Goal: Transaction & Acquisition: Subscribe to service/newsletter

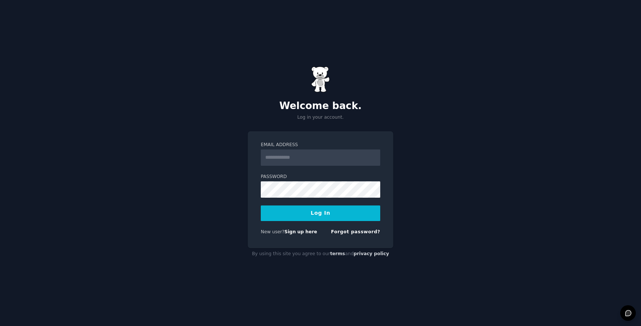
click at [331, 158] on input "Email Address" at bounding box center [320, 157] width 119 height 16
type input "*****"
click at [326, 160] on input "Email Address" at bounding box center [320, 157] width 119 height 16
paste input "**********"
type input "**********"
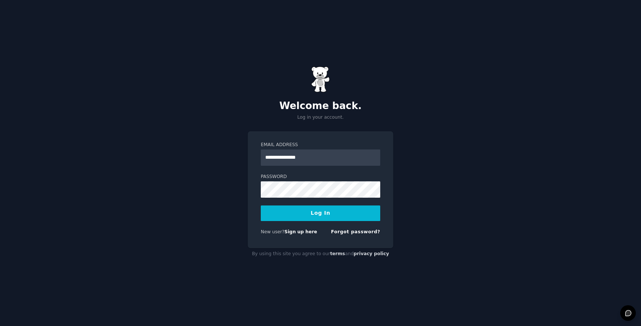
click at [286, 213] on button "Log In" at bounding box center [320, 213] width 119 height 16
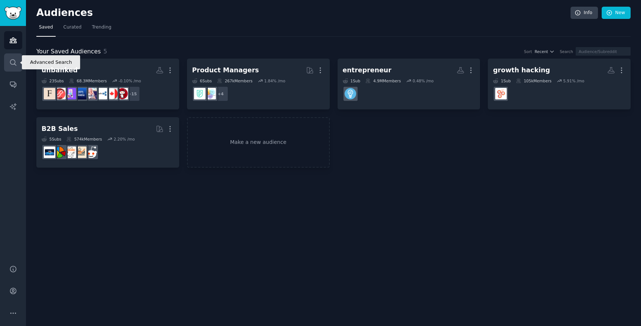
click at [16, 62] on icon "Sidebar" at bounding box center [13, 63] width 8 height 8
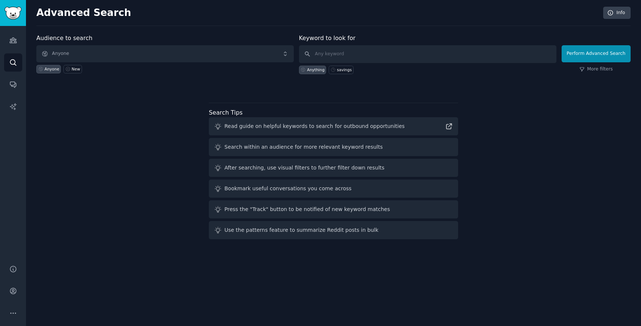
click at [7, 94] on div "Audiences Search Conversations AI Reports" at bounding box center [13, 141] width 26 height 230
click at [13, 86] on icon "Sidebar" at bounding box center [13, 84] width 8 height 8
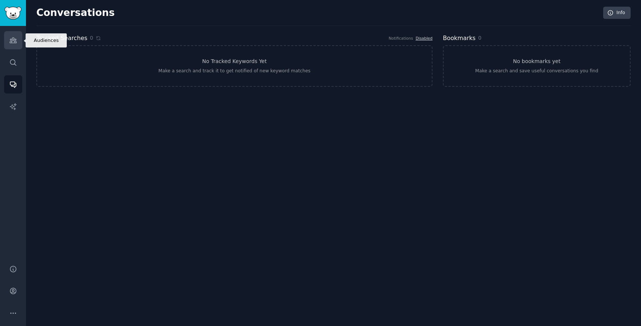
click at [17, 43] on link "Audiences" at bounding box center [13, 40] width 18 height 18
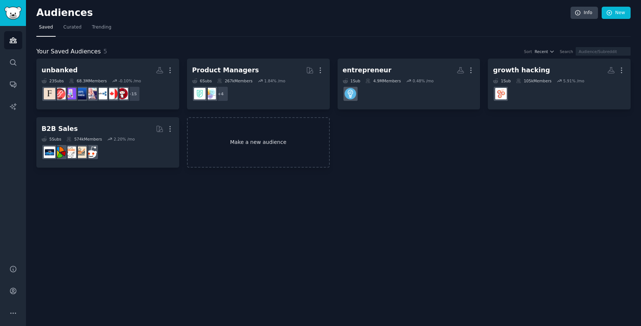
click at [244, 154] on link "Make a new audience" at bounding box center [258, 142] width 143 height 51
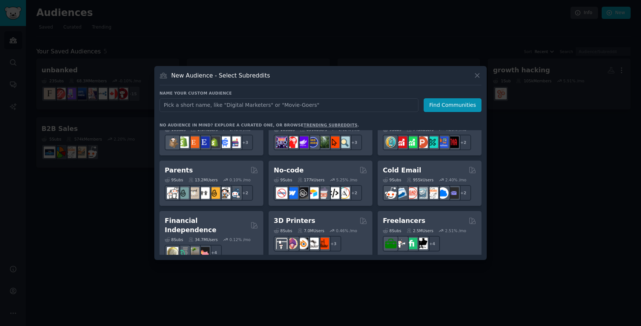
scroll to position [323, 0]
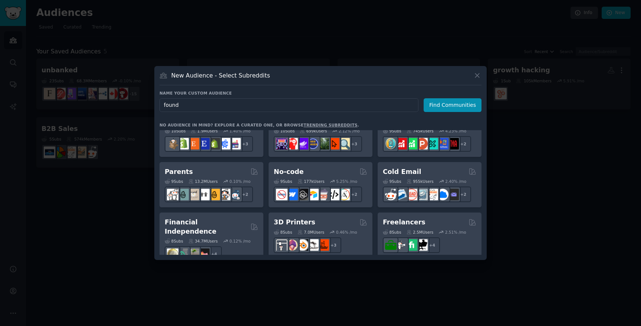
type input "found"
click at [478, 73] on icon at bounding box center [477, 76] width 8 height 8
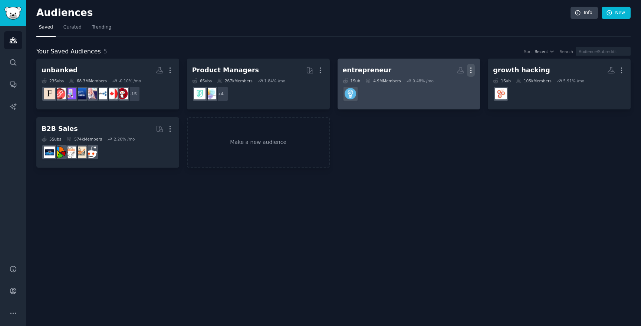
click at [472, 72] on icon "button" at bounding box center [471, 70] width 8 height 8
click at [454, 85] on p "Delete" at bounding box center [450, 86] width 17 height 8
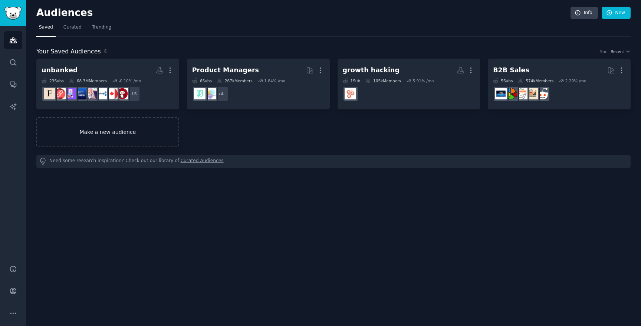
click at [160, 129] on link "Make a new audience" at bounding box center [107, 132] width 143 height 30
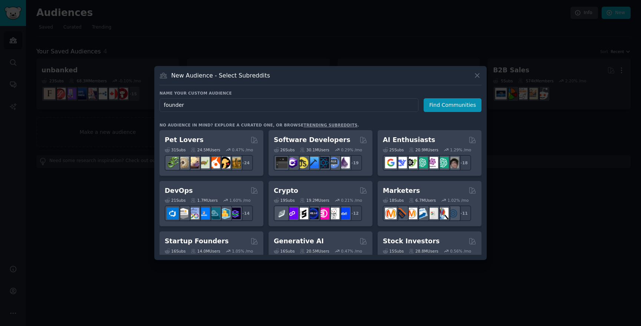
type input "founders"
click button "Find Communities" at bounding box center [453, 105] width 58 height 14
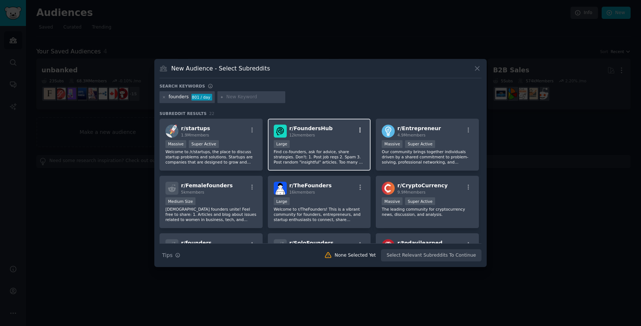
click at [359, 129] on icon "button" at bounding box center [359, 129] width 1 height 5
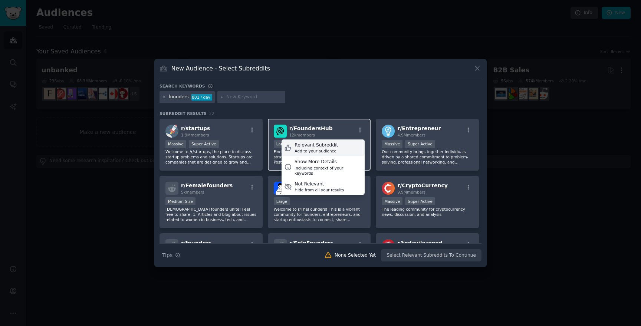
click at [328, 151] on div "Add to your audience" at bounding box center [316, 150] width 43 height 5
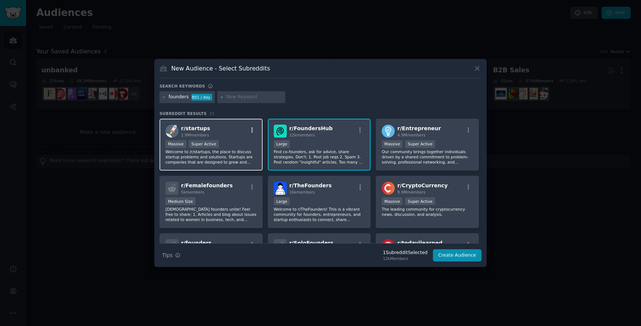
click at [251, 128] on icon "button" at bounding box center [251, 129] width 1 height 5
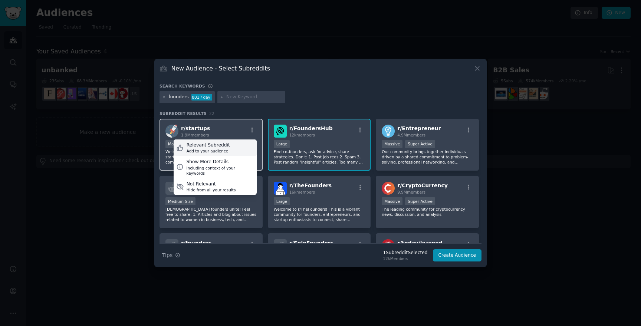
click at [244, 152] on div "Relevant Subreddit Add to your audience" at bounding box center [215, 147] width 83 height 17
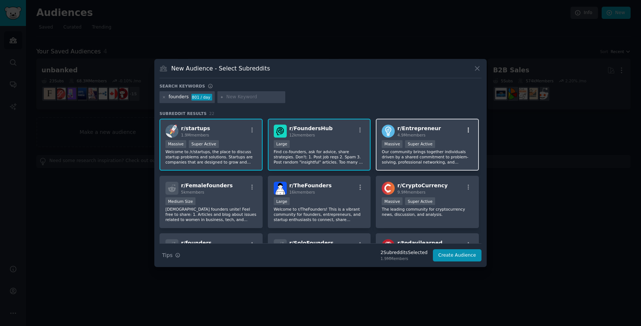
click at [470, 131] on icon "button" at bounding box center [468, 130] width 7 height 7
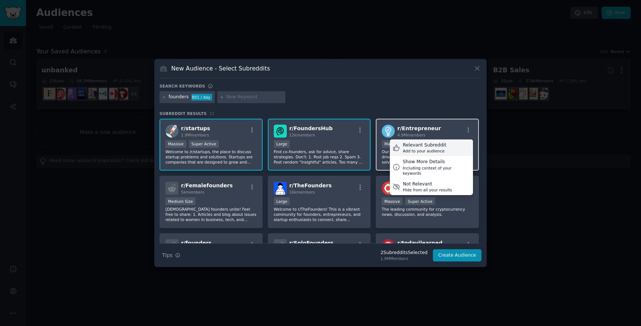
click at [453, 149] on div "Relevant Subreddit Add to your audience" at bounding box center [431, 147] width 83 height 17
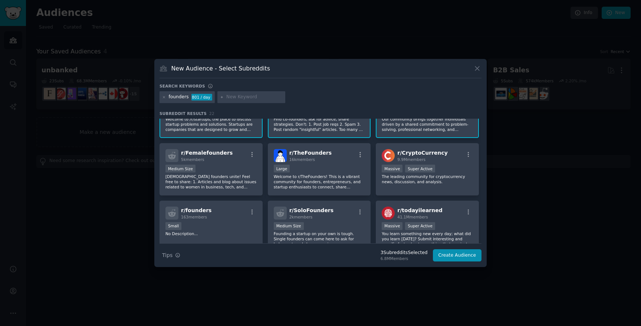
scroll to position [35, 0]
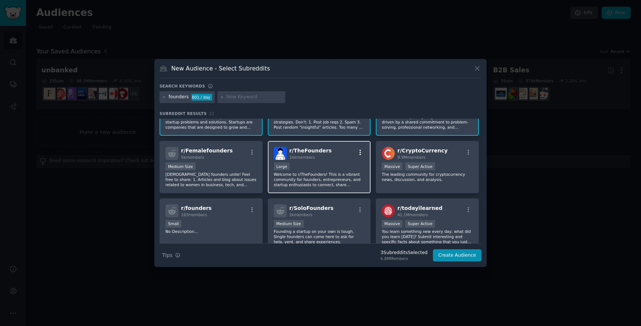
click at [363, 152] on button "button" at bounding box center [360, 152] width 9 height 7
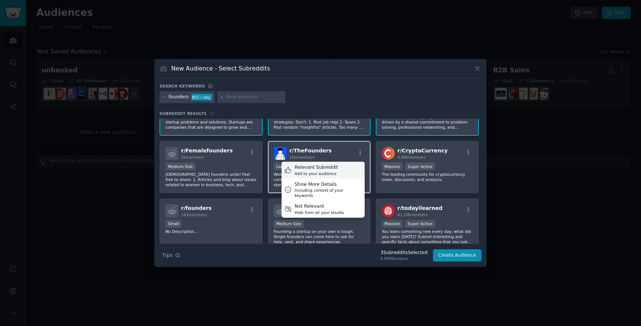
click at [342, 171] on div "Relevant Subreddit Add to your audience" at bounding box center [323, 170] width 83 height 17
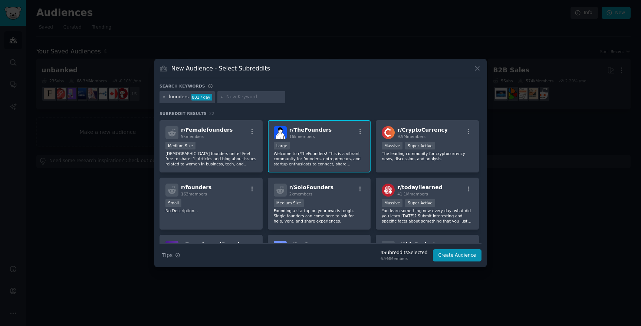
scroll to position [59, 0]
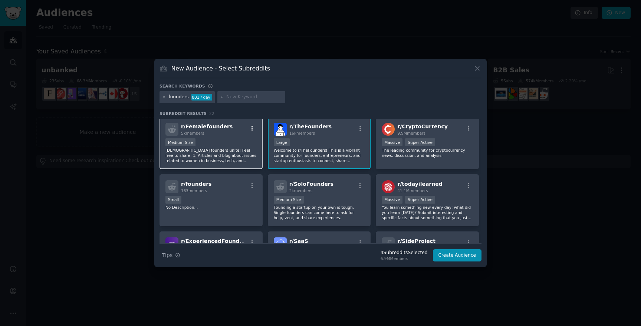
click at [254, 131] on icon "button" at bounding box center [252, 128] width 7 height 7
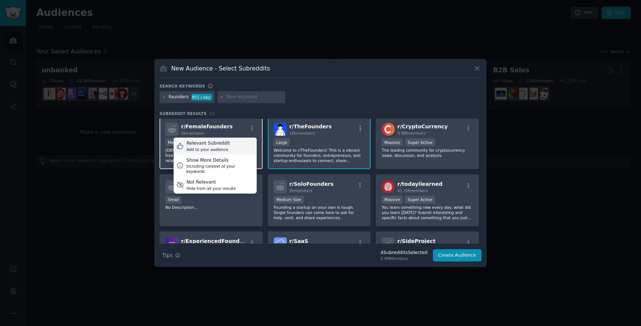
click at [253, 148] on div "Relevant Subreddit Add to your audience" at bounding box center [215, 146] width 83 height 17
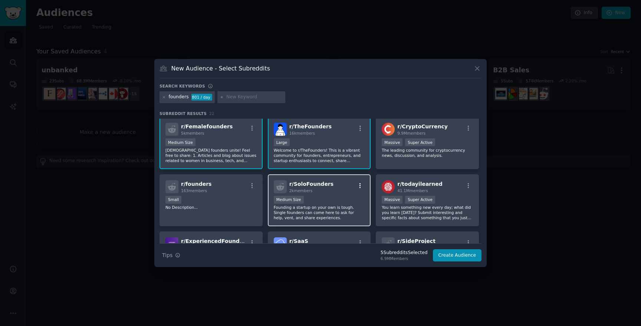
click at [359, 186] on icon "button" at bounding box center [359, 185] width 1 height 5
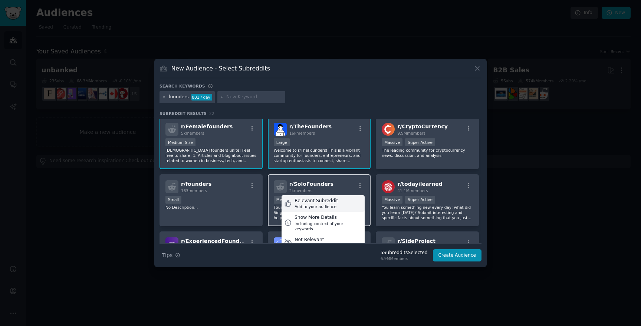
click at [343, 204] on div "Relevant Subreddit Add to your audience" at bounding box center [323, 203] width 83 height 17
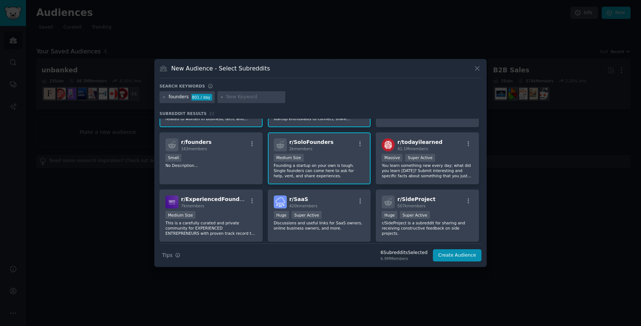
scroll to position [108, 0]
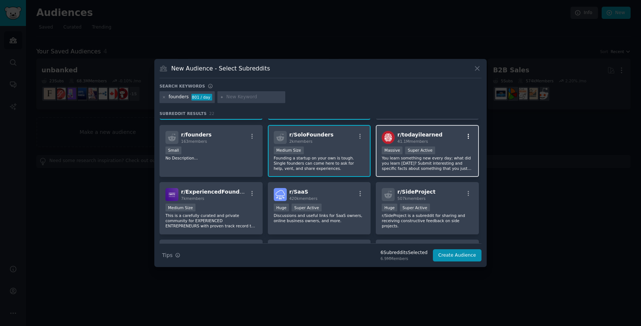
click at [469, 139] on icon "button" at bounding box center [468, 136] width 7 height 7
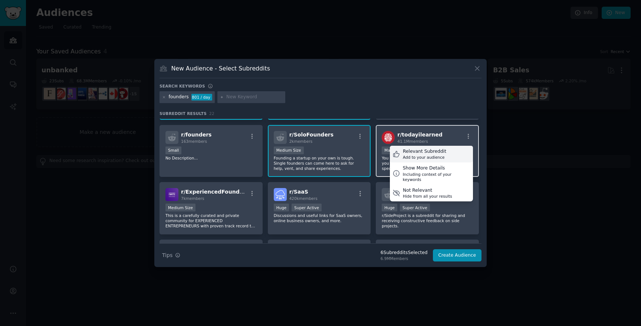
click at [450, 153] on div "Relevant Subreddit Add to your audience" at bounding box center [431, 154] width 83 height 17
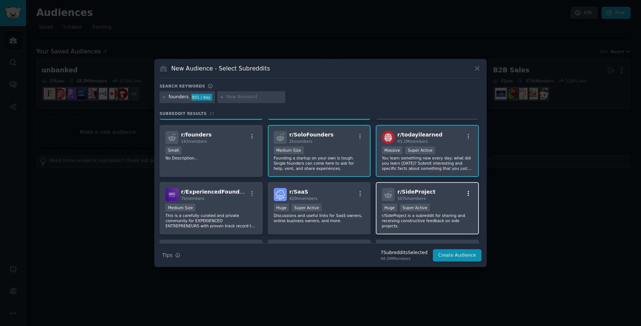
click at [467, 193] on icon "button" at bounding box center [468, 193] width 7 height 7
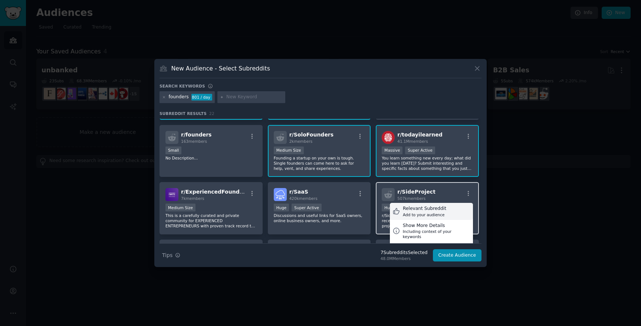
click at [441, 211] on div "Relevant Subreddit" at bounding box center [424, 208] width 43 height 7
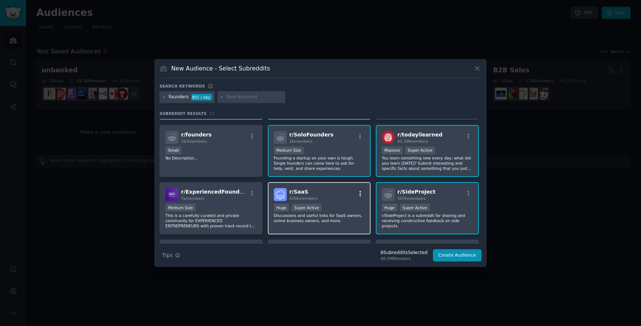
click at [360, 190] on icon "button" at bounding box center [360, 193] width 7 height 7
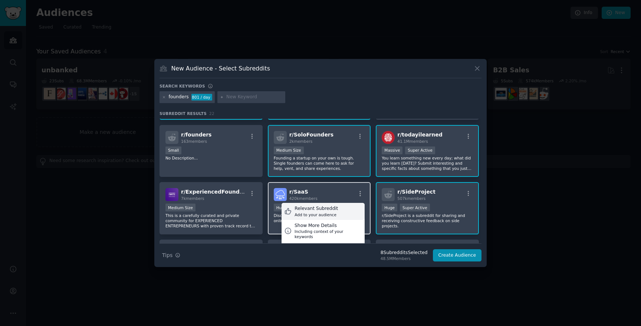
click at [341, 205] on div "Relevant Subreddit Add to your audience" at bounding box center [323, 211] width 83 height 17
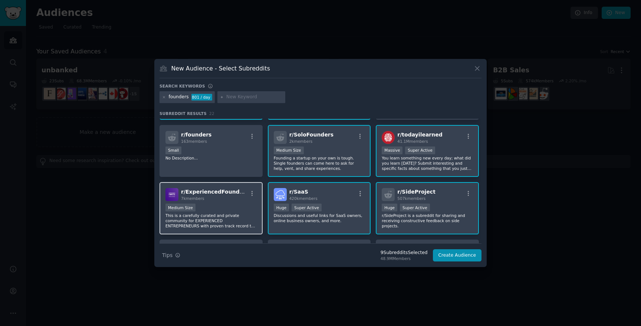
click at [253, 190] on div "r/ ExperiencedFounders 7k members" at bounding box center [210, 194] width 91 height 13
click at [251, 193] on icon "button" at bounding box center [252, 193] width 7 height 7
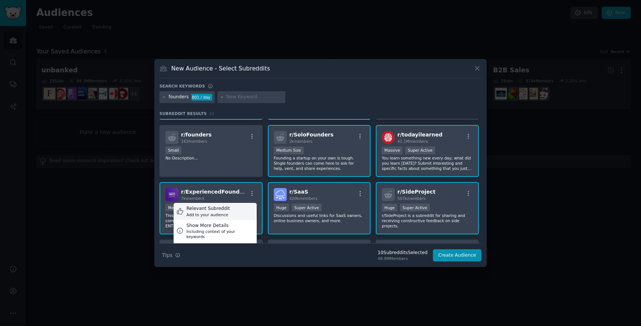
click at [230, 211] on div "Relevant Subreddit Add to your audience" at bounding box center [215, 211] width 83 height 17
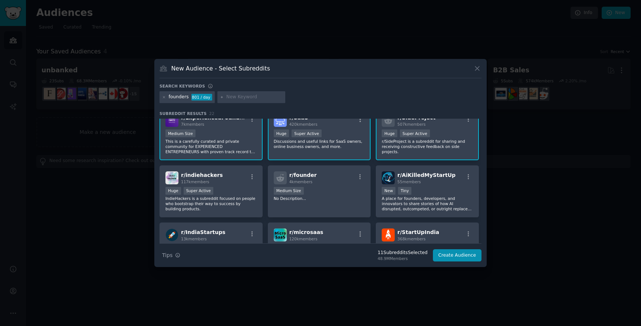
scroll to position [184, 0]
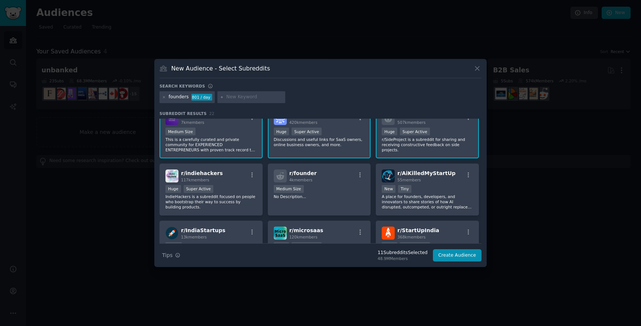
click at [362, 188] on div "Medium Size" at bounding box center [319, 189] width 91 height 9
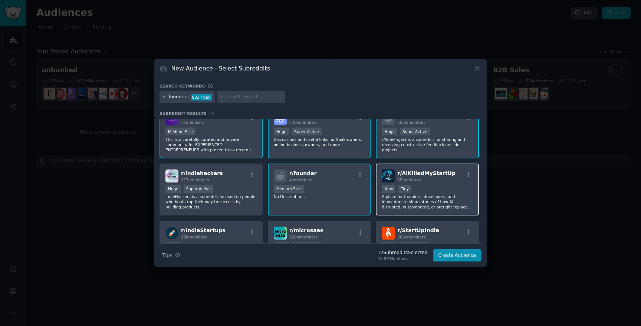
click at [433, 208] on p "A place for founders, developers, and innovators to share stories of how AI dis…" at bounding box center [427, 202] width 91 height 16
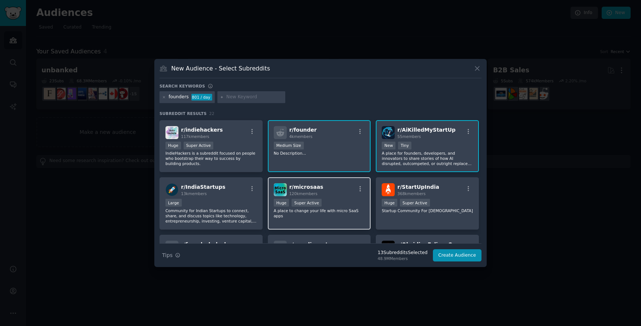
scroll to position [231, 0]
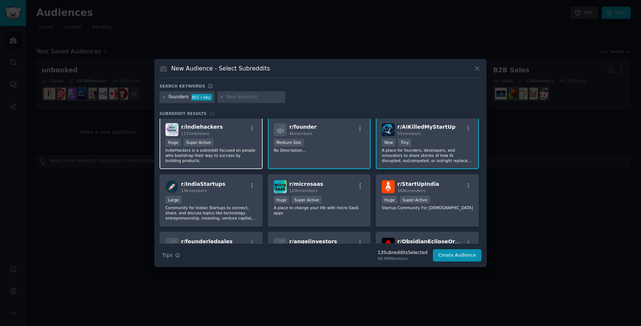
click at [191, 157] on p "IndieHackers is a subreddit focused on people who bootstrap their way to succes…" at bounding box center [210, 156] width 91 height 16
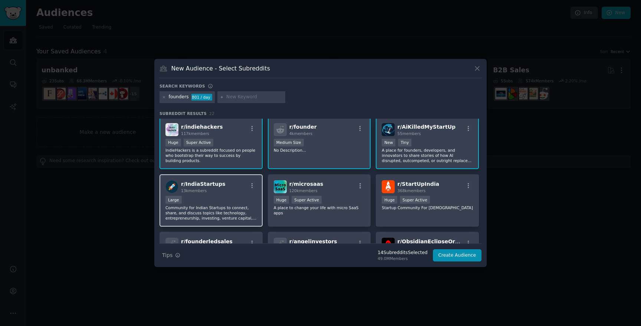
click at [208, 195] on div "r/ IndiaStartups 13k members Large Community for Indian Startups to connect, sh…" at bounding box center [210, 200] width 103 height 52
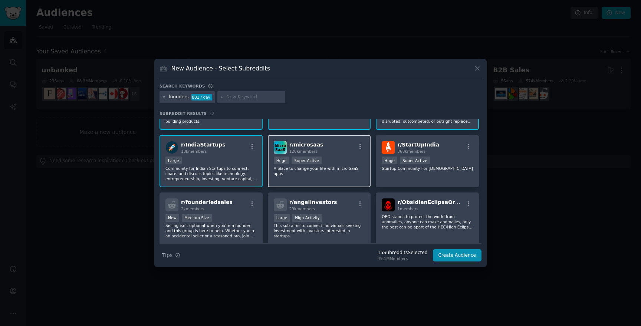
scroll to position [277, 0]
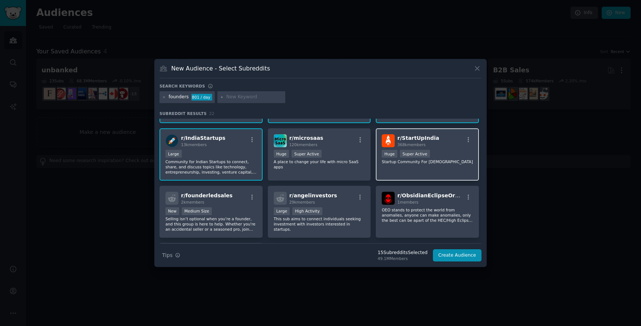
click at [427, 171] on div "r/ StartUpIndia 368k members Huge Super Active Startup Community For Indians" at bounding box center [427, 154] width 103 height 52
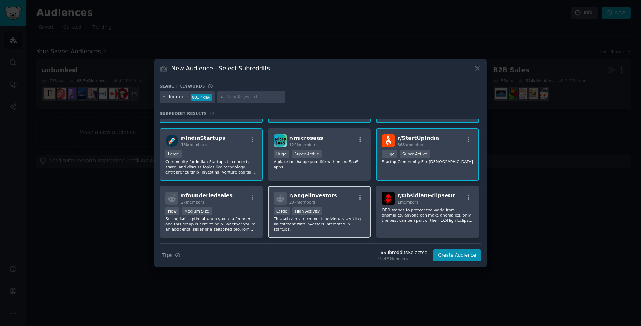
click at [333, 210] on div ">= 80th percentile for submissions / day Large High Activity" at bounding box center [319, 211] width 91 height 9
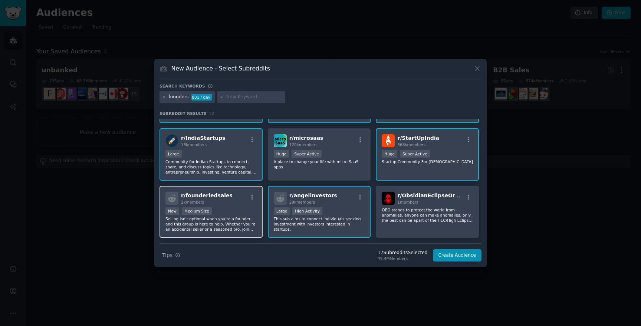
click at [231, 209] on div "New Medium Size" at bounding box center [210, 211] width 91 height 9
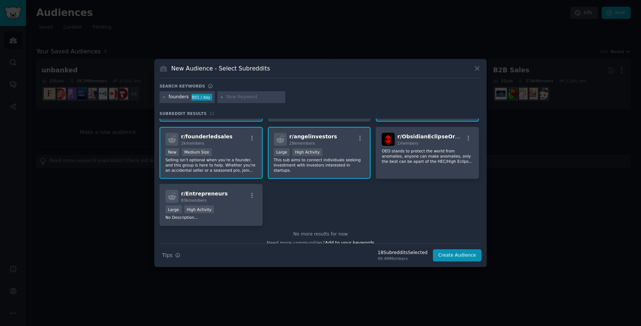
scroll to position [344, 0]
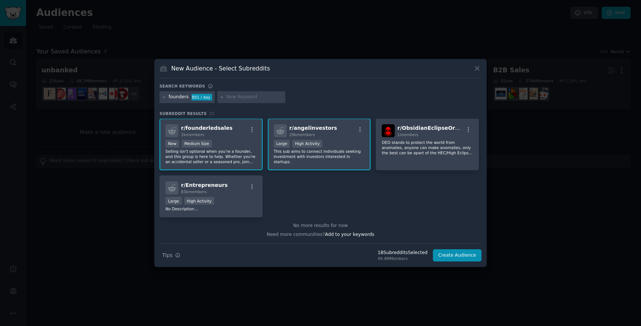
click at [251, 209] on p "No Description..." at bounding box center [210, 208] width 91 height 5
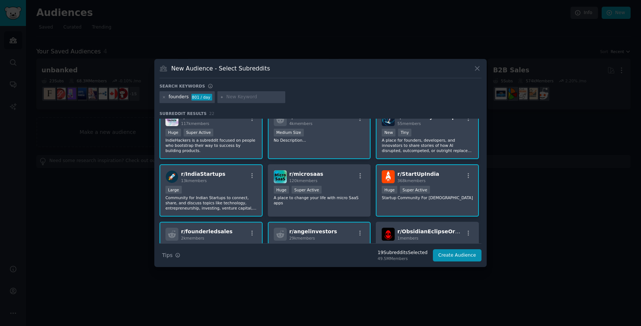
scroll to position [238, 0]
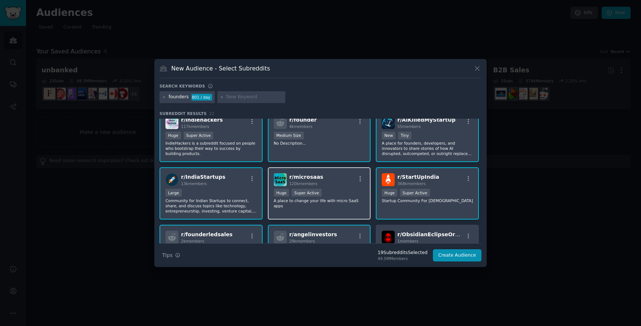
click at [339, 194] on div "100,000 - 1,000,000 members Huge Super Active" at bounding box center [319, 193] width 91 height 9
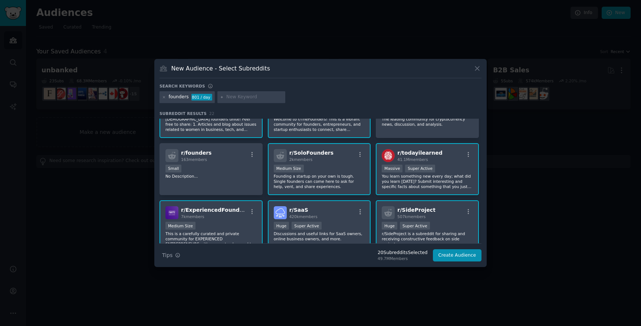
scroll to position [0, 0]
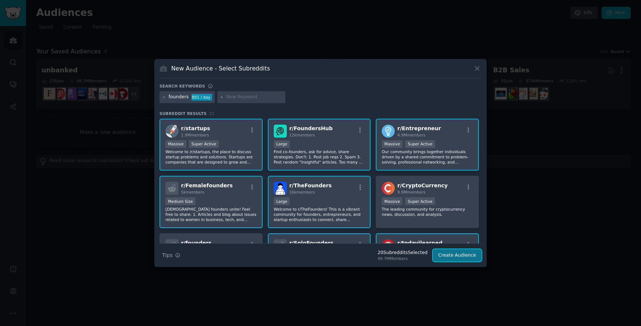
click at [459, 258] on button "Create Audience" at bounding box center [457, 255] width 49 height 13
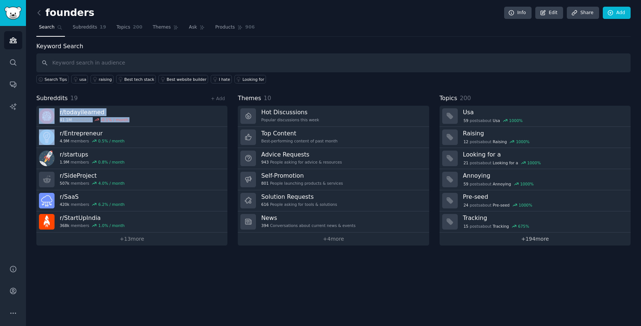
click at [512, 238] on link "+ 194 more" at bounding box center [535, 239] width 191 height 13
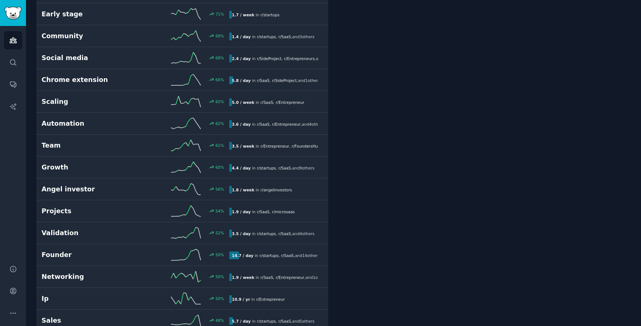
scroll to position [1033, 0]
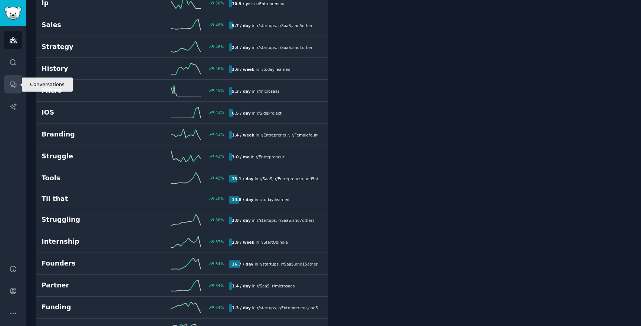
click at [14, 85] on icon "Sidebar" at bounding box center [13, 85] width 6 height 6
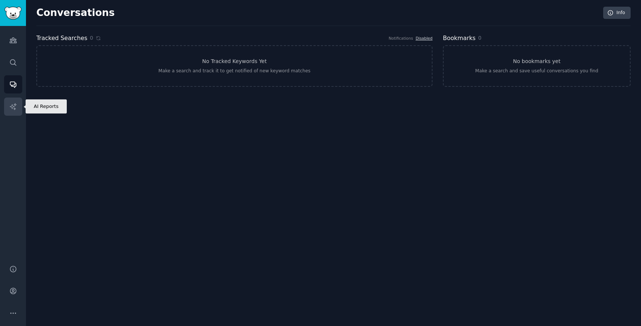
click at [12, 105] on icon "Sidebar" at bounding box center [13, 107] width 8 height 8
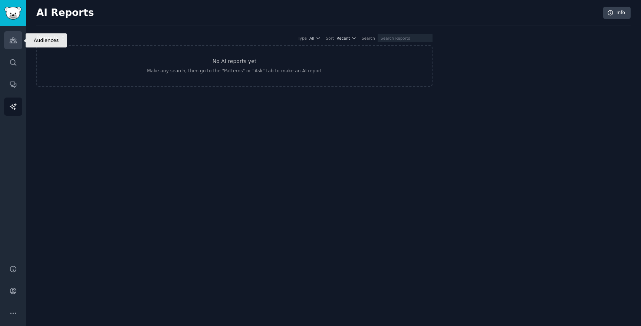
click at [9, 42] on icon "Sidebar" at bounding box center [13, 40] width 8 height 8
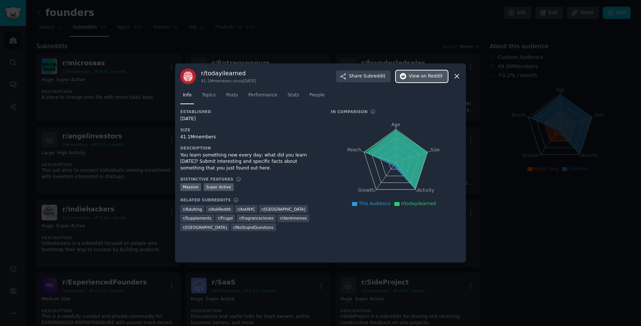
click at [420, 77] on span "View on Reddit" at bounding box center [426, 76] width 34 height 7
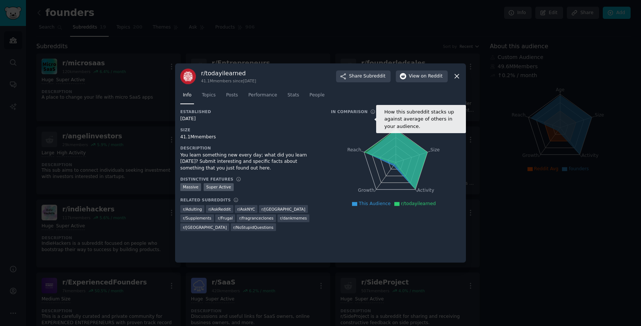
click at [370, 112] on icon at bounding box center [372, 111] width 5 height 5
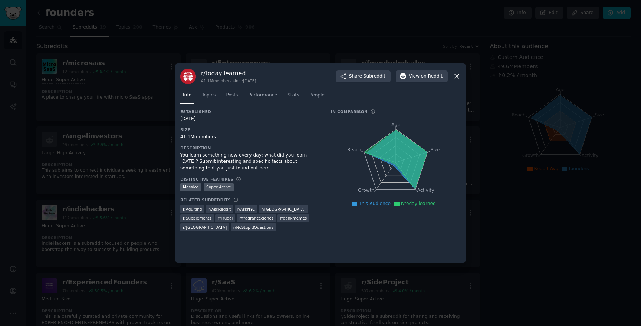
click at [455, 79] on icon at bounding box center [457, 76] width 8 height 8
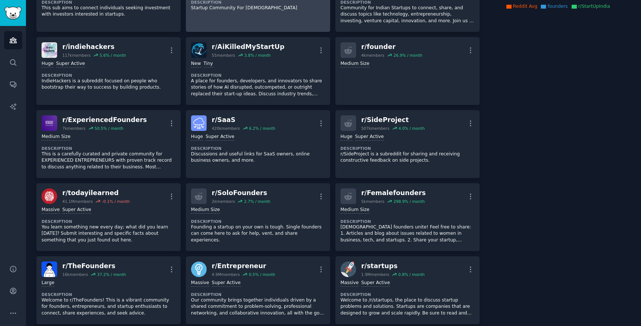
scroll to position [163, 0]
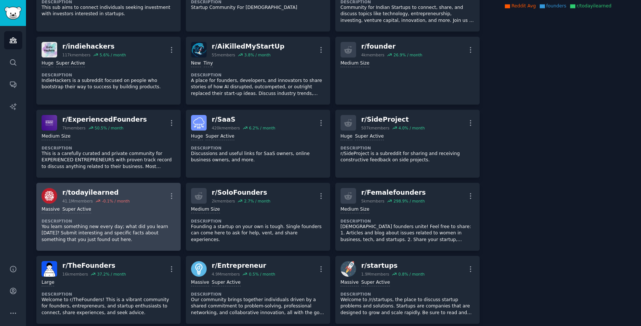
click at [109, 191] on div "r/ todayilearned" at bounding box center [96, 192] width 68 height 9
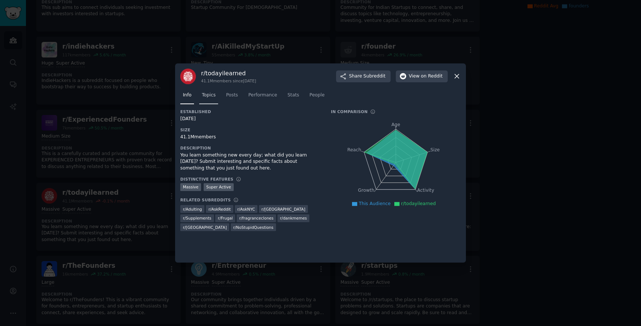
click at [211, 92] on span "Topics" at bounding box center [209, 95] width 14 height 7
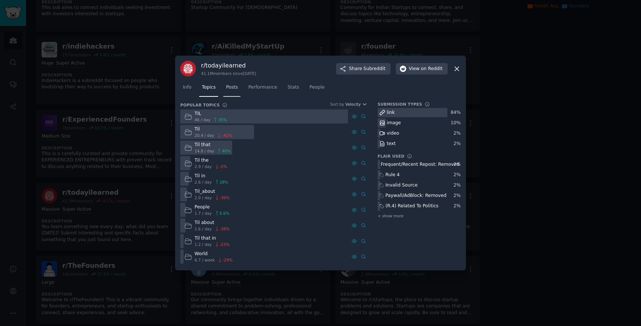
click at [224, 86] on link "Posts" at bounding box center [231, 89] width 17 height 15
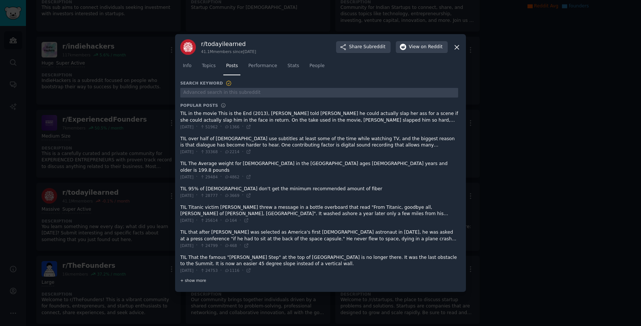
click at [195, 279] on span "+ show more" at bounding box center [193, 280] width 26 height 5
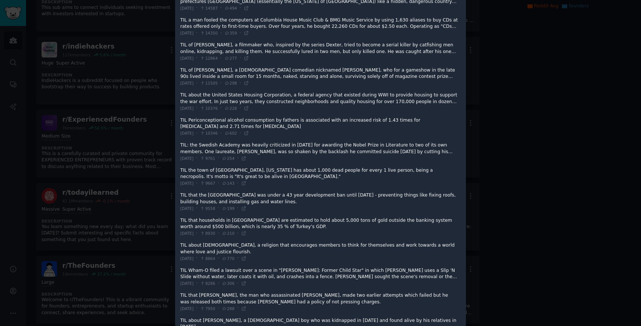
scroll to position [598, 0]
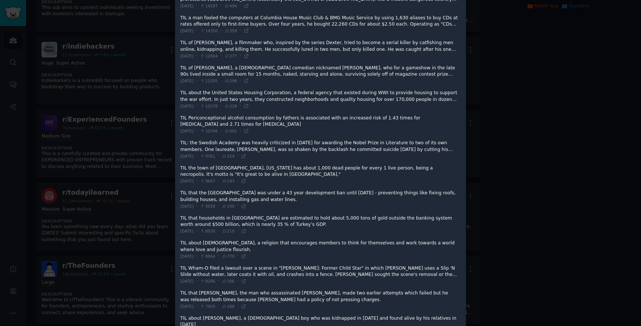
click at [195, 278] on span at bounding box center [319, 275] width 278 height 25
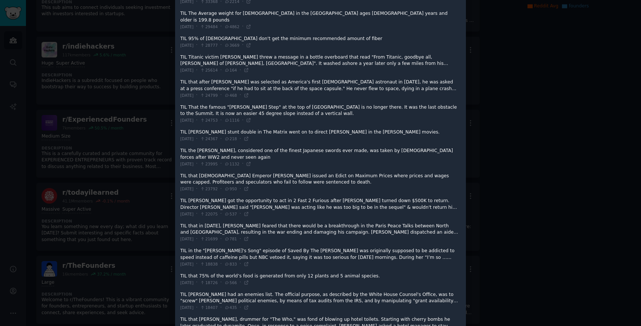
scroll to position [0, 0]
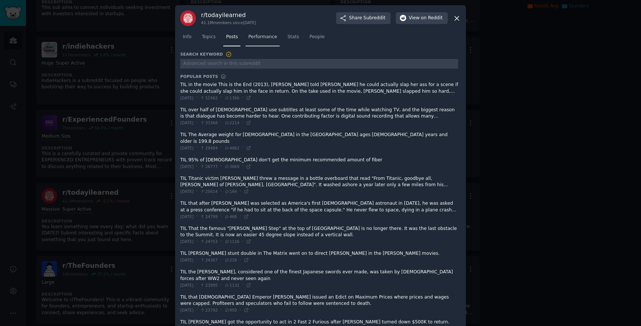
click at [267, 37] on span "Performance" at bounding box center [262, 37] width 29 height 7
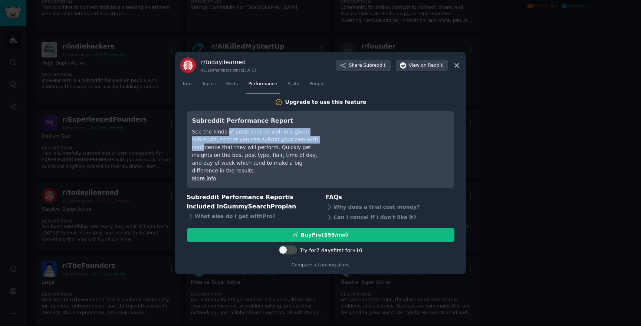
drag, startPoint x: 226, startPoint y: 136, endPoint x: 292, endPoint y: 140, distance: 66.1
click at [293, 140] on div "See the kinds of posts that do well in a given subreddit, so that you can submi…" at bounding box center [259, 151] width 135 height 47
click at [190, 213] on icon at bounding box center [191, 217] width 8 height 8
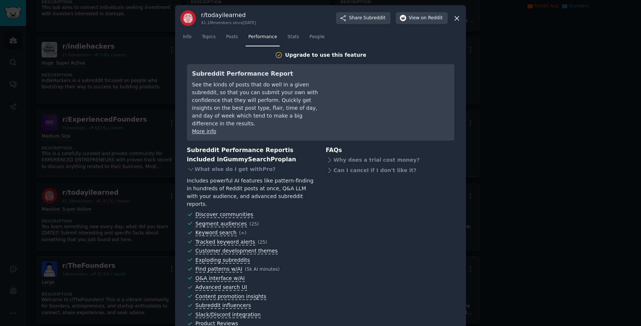
click at [174, 226] on div at bounding box center [320, 163] width 641 height 326
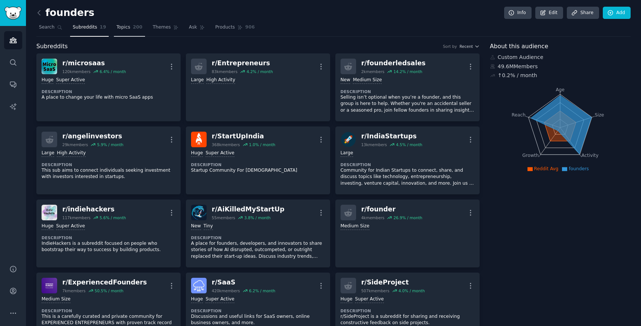
click at [134, 30] on span "200" at bounding box center [138, 27] width 10 height 7
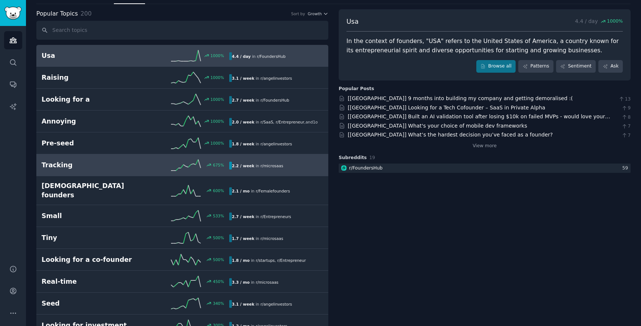
scroll to position [32, 0]
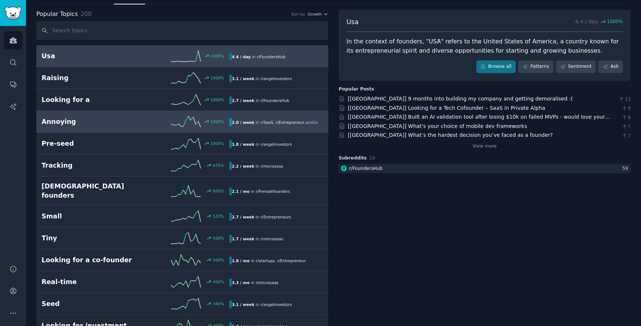
click at [83, 132] on link "Annoying 1000 % 2.0 / week in r/ SaaS , r/ Entrepreneur , and 1 other" at bounding box center [182, 122] width 292 height 22
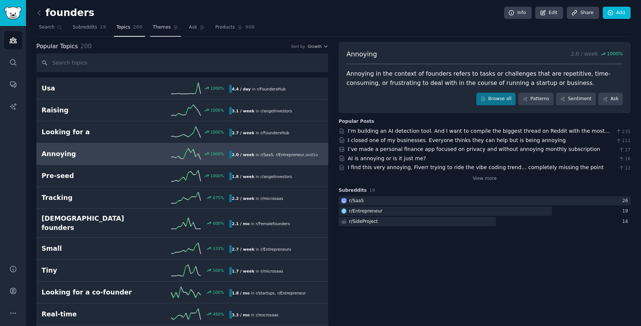
click at [165, 27] on span "Themes" at bounding box center [162, 27] width 18 height 7
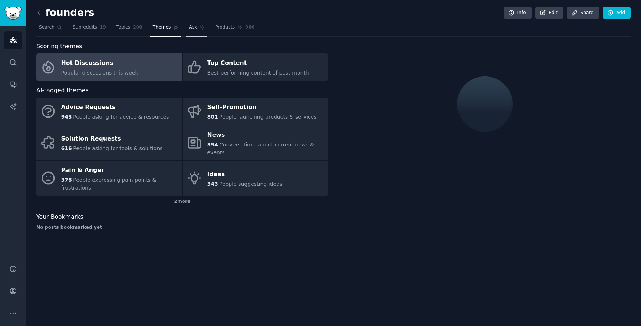
click at [199, 32] on link "Ask" at bounding box center [196, 29] width 21 height 15
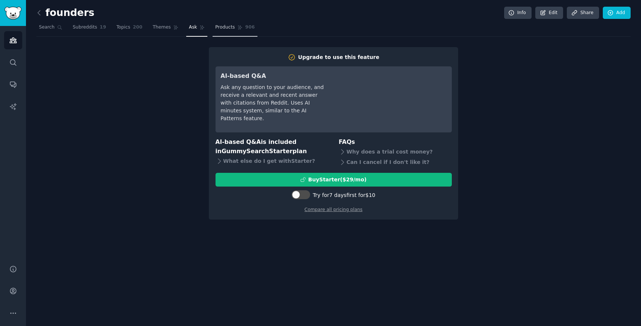
click at [218, 32] on link "Products 906" at bounding box center [235, 29] width 45 height 15
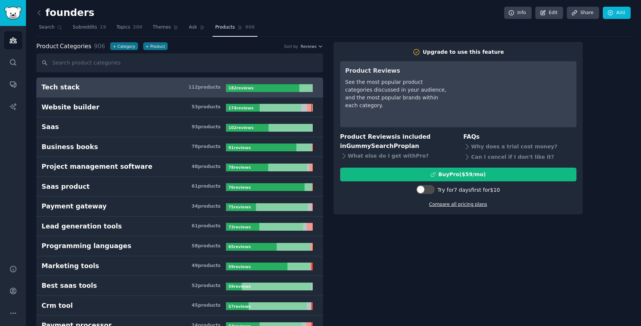
click at [457, 204] on link "Compare all pricing plans" at bounding box center [458, 204] width 58 height 5
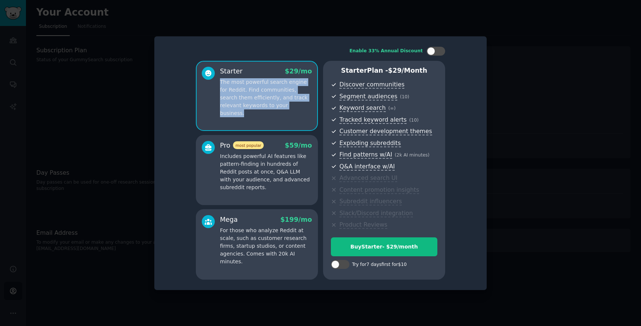
drag, startPoint x: 248, startPoint y: 76, endPoint x: 288, endPoint y: 108, distance: 50.7
click at [288, 108] on div "Starter $ 29 /mo The most powerful search engine for Reddit. Find communities, …" at bounding box center [266, 92] width 92 height 51
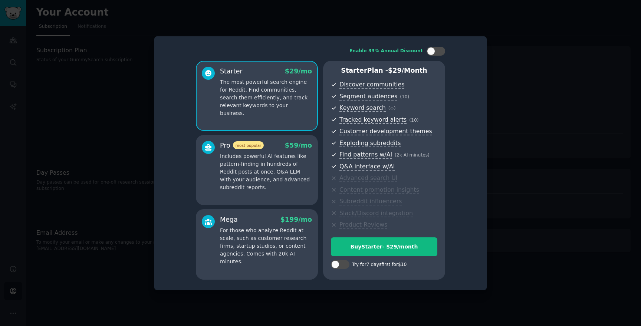
click at [280, 161] on p "Includes powerful AI features like pattern-finding in hundreds of Reddit posts …" at bounding box center [266, 171] width 92 height 39
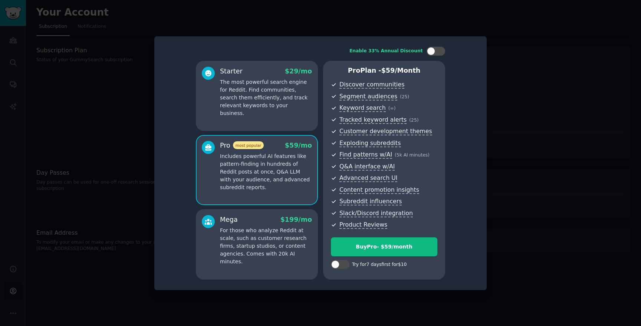
click at [282, 115] on div "Starter $ 29 /mo The most powerful search engine for Reddit. Find communities, …" at bounding box center [257, 96] width 122 height 70
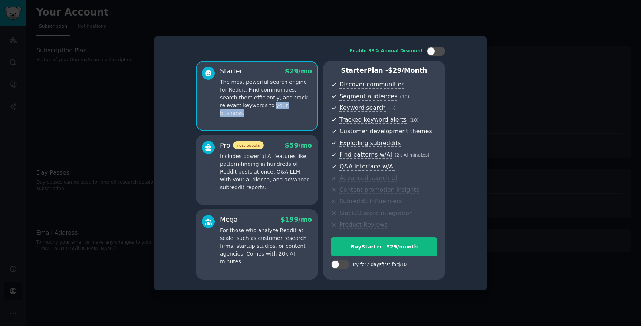
drag, startPoint x: 250, startPoint y: 102, endPoint x: 299, endPoint y: 118, distance: 51.1
click at [299, 118] on div "Starter $ 29 /mo The most powerful search engine for Reddit. Find communities, …" at bounding box center [257, 96] width 122 height 70
click at [286, 177] on p "Includes powerful AI features like pattern-finding in hundreds of Reddit posts …" at bounding box center [266, 171] width 92 height 39
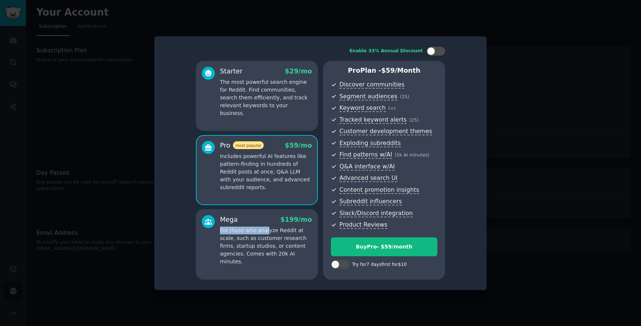
drag, startPoint x: 218, startPoint y: 228, endPoint x: 266, endPoint y: 234, distance: 48.2
click at [266, 234] on div "Mega $ 199 /mo For those who analyze Reddit at scale, such as customer research…" at bounding box center [257, 240] width 110 height 51
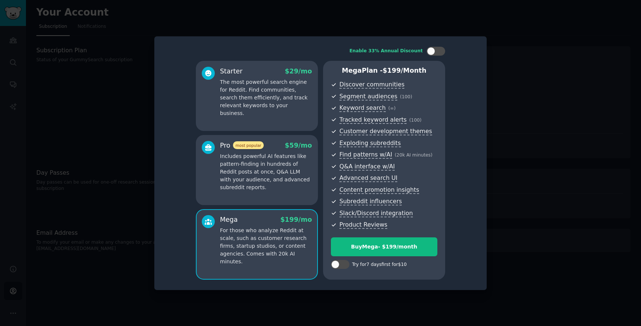
click at [267, 195] on div "Pro most popular $ 59 /mo Includes powerful AI features like pattern-finding in…" at bounding box center [257, 170] width 122 height 70
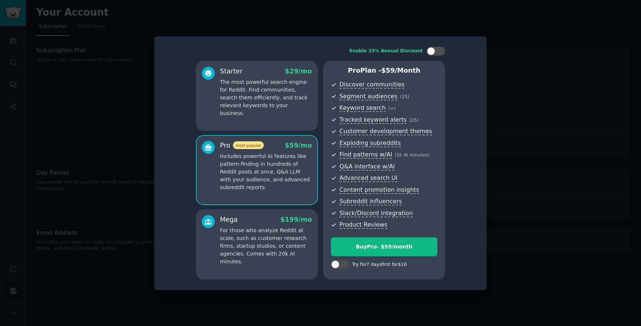
click at [266, 245] on p "For those who analyze Reddit at scale, such as customer research firms, startup…" at bounding box center [266, 246] width 92 height 39
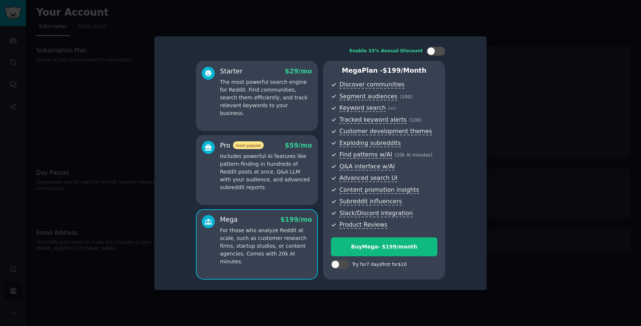
click at [275, 188] on p "Includes powerful AI features like pattern-finding in hundreds of Reddit posts …" at bounding box center [266, 171] width 92 height 39
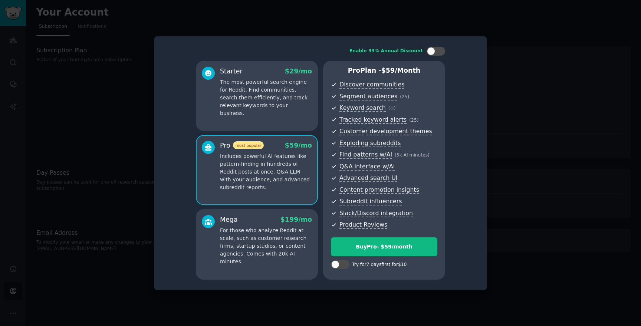
click at [275, 260] on div "Mega $ 199 /mo For those who analyze Reddit at scale, such as customer research…" at bounding box center [257, 244] width 122 height 70
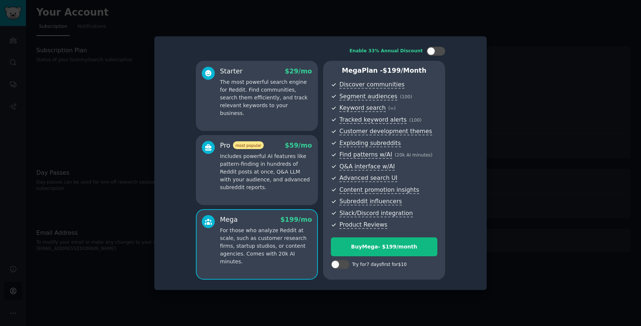
click at [278, 187] on p "Includes powerful AI features like pattern-finding in hundreds of Reddit posts …" at bounding box center [266, 171] width 92 height 39
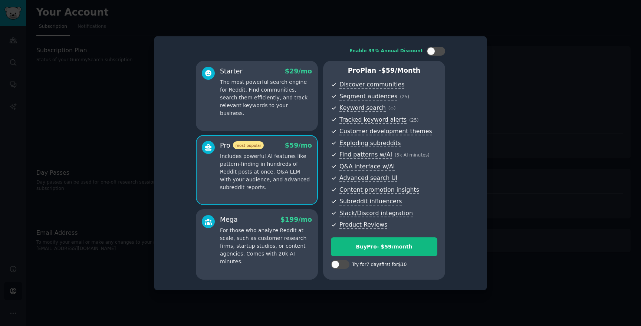
click at [298, 108] on p "The most powerful search engine for Reddit. Find communities, search them effic…" at bounding box center [266, 97] width 92 height 39
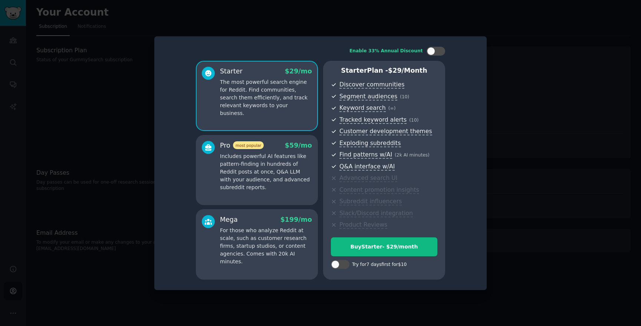
click at [534, 47] on div at bounding box center [320, 163] width 641 height 326
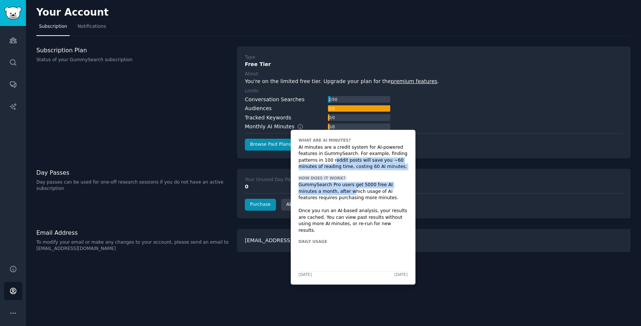
drag, startPoint x: 335, startPoint y: 162, endPoint x: 333, endPoint y: 194, distance: 32.0
click at [333, 194] on div "What are AI Minutes? AI minutes are a credit system for AI-powered features in …" at bounding box center [353, 207] width 125 height 155
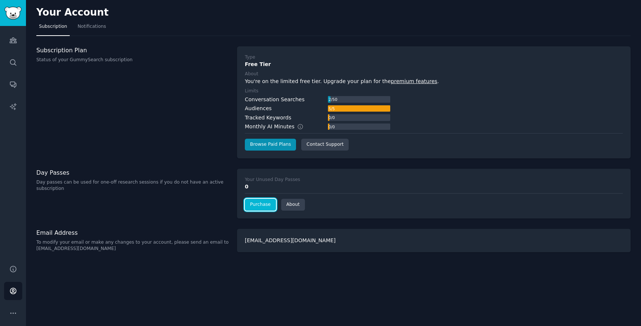
click at [269, 209] on link "Purchase" at bounding box center [260, 205] width 31 height 12
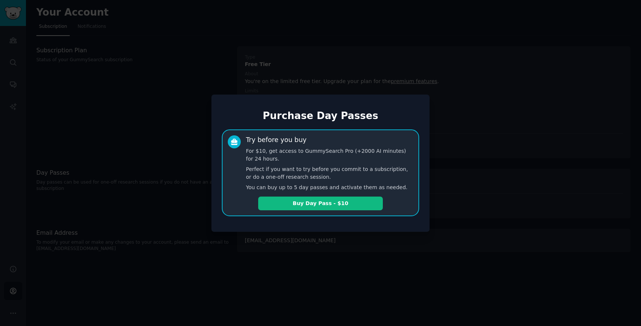
click at [442, 80] on div at bounding box center [320, 163] width 641 height 326
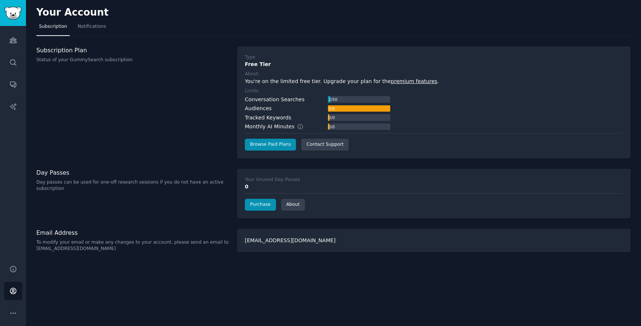
click at [81, 19] on div "Your Account" at bounding box center [333, 14] width 594 height 14
click at [93, 29] on span "Notifications" at bounding box center [92, 26] width 29 height 7
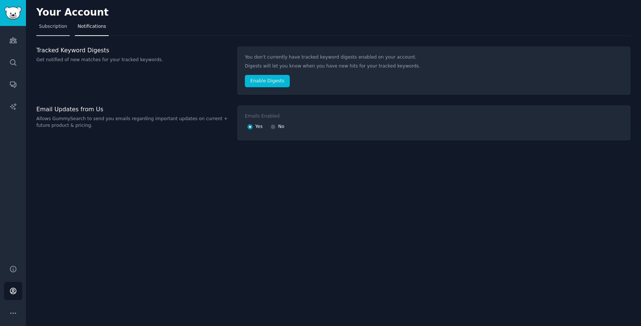
click at [60, 27] on span "Subscription" at bounding box center [53, 26] width 28 height 7
